Goal: Task Accomplishment & Management: Complete application form

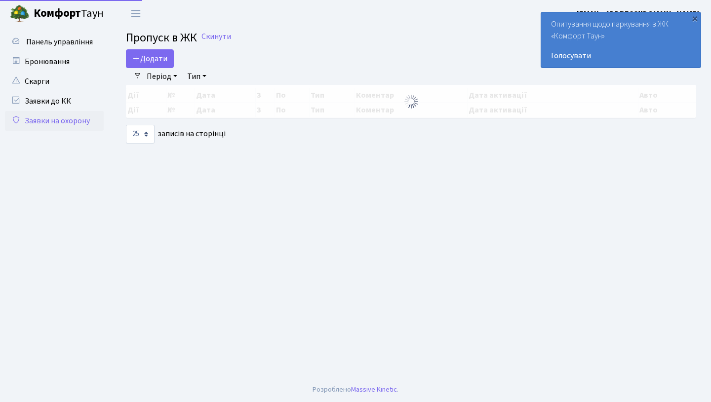
select select "25"
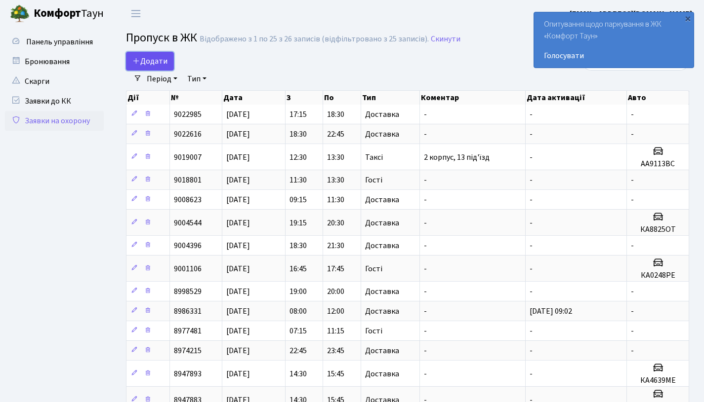
click at [147, 62] on span "Додати" at bounding box center [149, 61] width 35 height 11
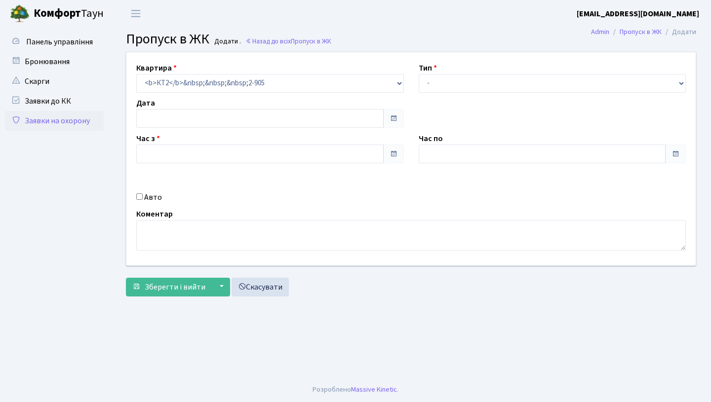
type input "[DATE]"
type input "18:45"
type input "20:00"
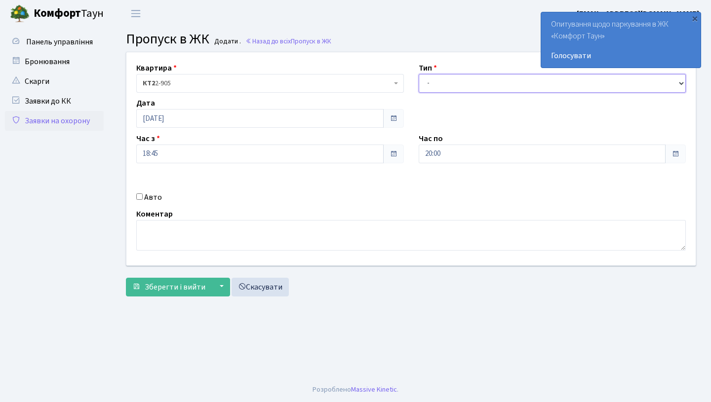
click at [445, 78] on select "- Доставка Таксі Гості Сервіс" at bounding box center [553, 83] width 268 height 19
select select "1"
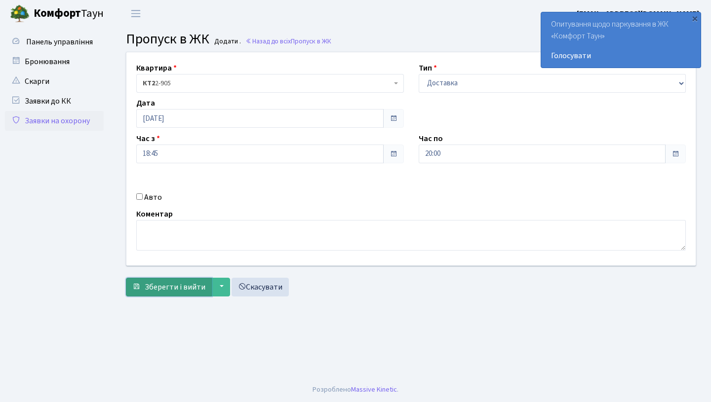
click at [184, 285] on span "Зберегти і вийти" at bounding box center [175, 287] width 61 height 11
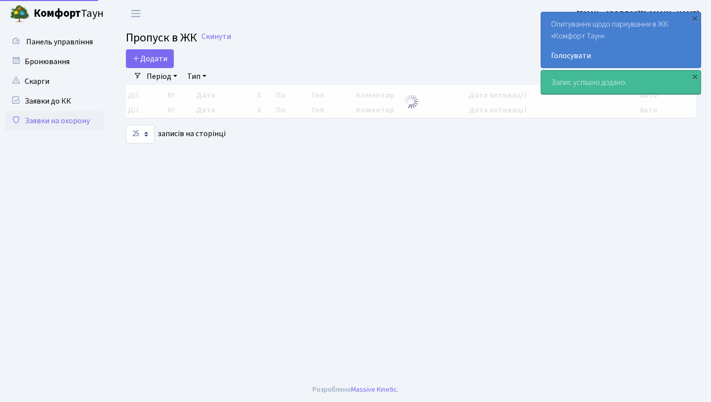
select select "25"
